Goal: Check status

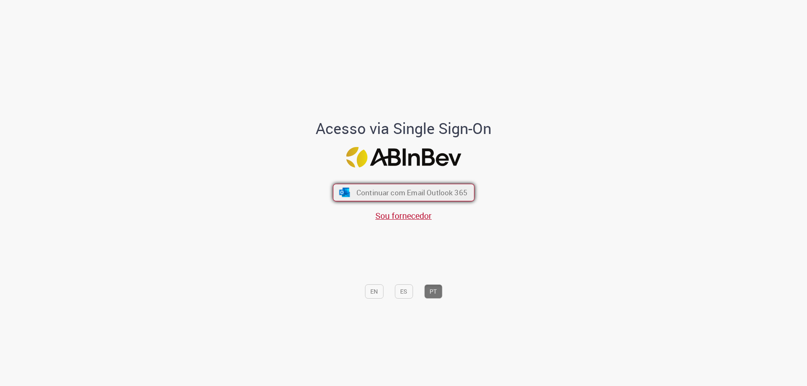
click at [401, 188] on span "Continuar com Email Outlook 365" at bounding box center [411, 193] width 111 height 10
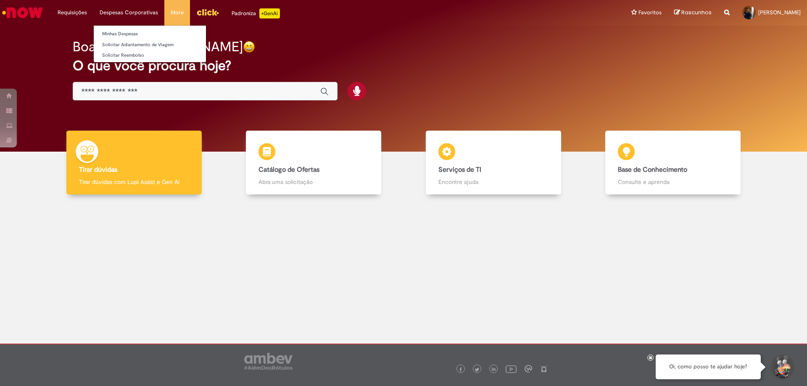
click at [93, 12] on li "Despesas Corporativas Minhas Despesas Solicitar Adiantamento de Viagem Solicita…" at bounding box center [72, 12] width 42 height 25
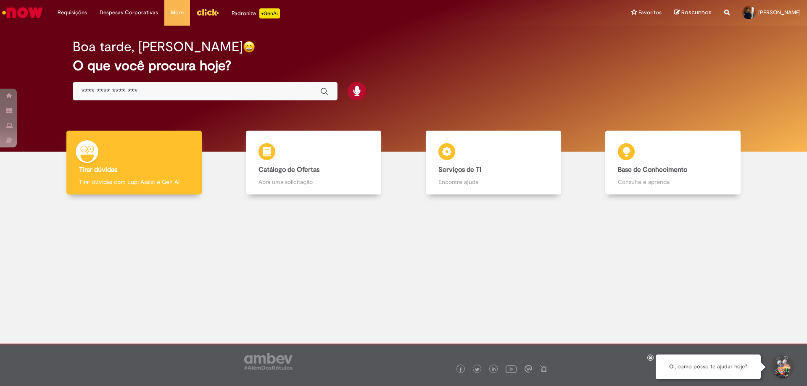
click at [237, 36] on div "Boa tarde, [PERSON_NAME] O que você procura hoje?" at bounding box center [403, 69] width 691 height 71
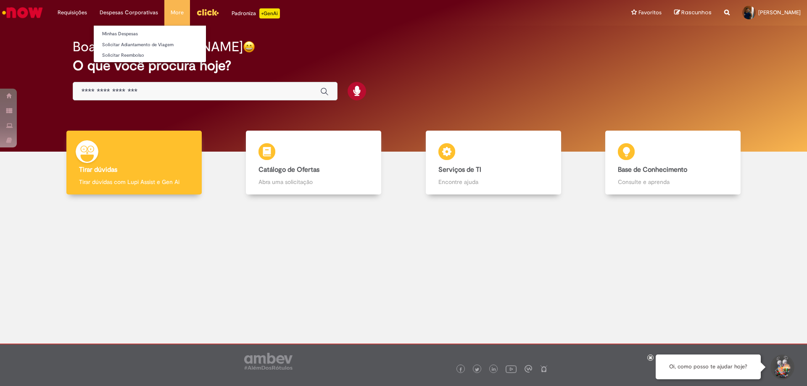
click at [93, 13] on li "Despesas Corporativas Minhas Despesas Solicitar Adiantamento de Viagem Solicita…" at bounding box center [72, 12] width 42 height 25
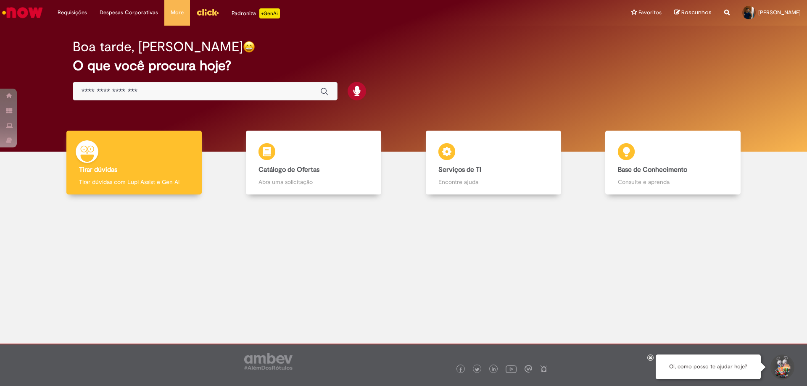
click at [299, 47] on div "Boa tarde, [PERSON_NAME]" at bounding box center [404, 47] width 662 height 15
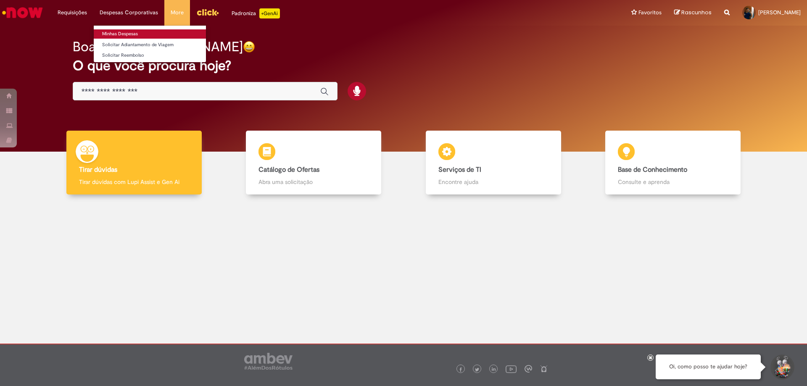
click at [127, 31] on link "Minhas Despesas" at bounding box center [150, 33] width 112 height 9
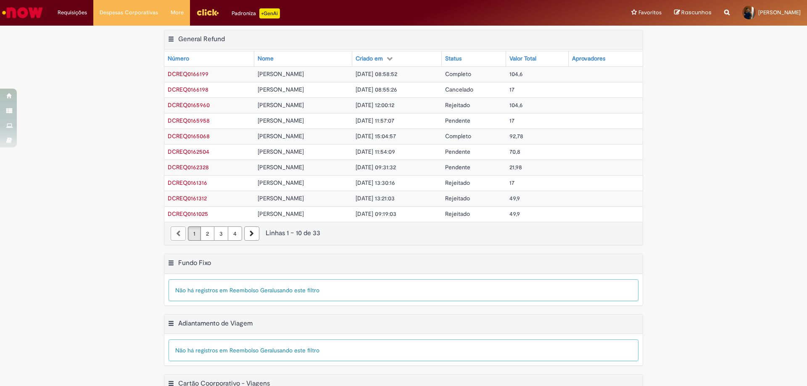
click at [436, 74] on td "[DATE] 08:58:52" at bounding box center [396, 74] width 89 height 16
click at [265, 13] on p "+GenAi" at bounding box center [269, 13] width 21 height 10
